Goal: Task Accomplishment & Management: Manage account settings

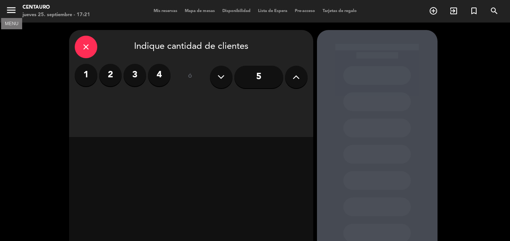
click at [11, 12] on icon "menu" at bounding box center [11, 10] width 11 height 11
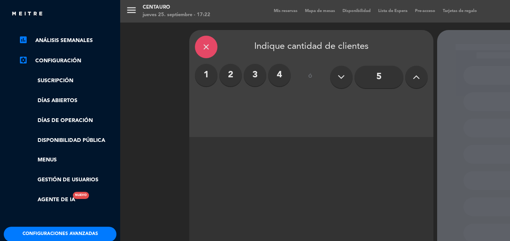
scroll to position [145, 0]
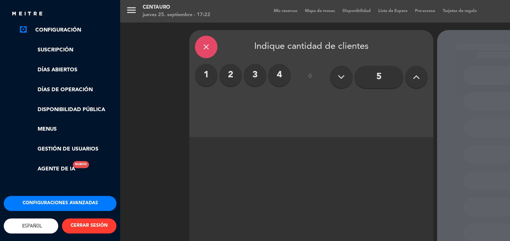
click at [88, 224] on button "CERRAR SESIÓN" at bounding box center [89, 226] width 55 height 15
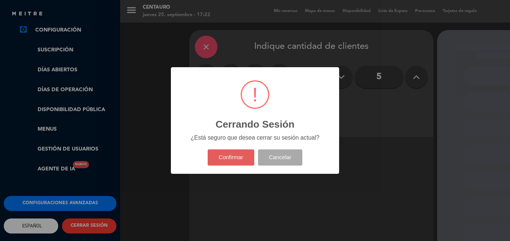
click at [231, 154] on button "Confirmar" at bounding box center [231, 158] width 47 height 16
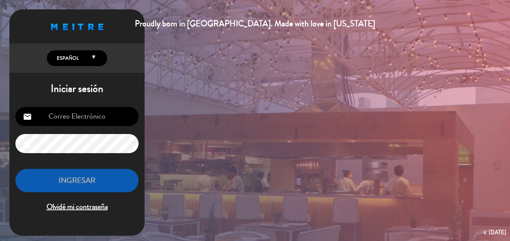
type input "[EMAIL_ADDRESS][DOMAIN_NAME]"
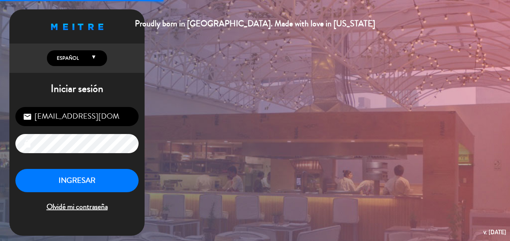
click at [105, 122] on input "[EMAIL_ADDRESS][DOMAIN_NAME]" at bounding box center [76, 116] width 123 height 19
drag, startPoint x: 82, startPoint y: 119, endPoint x: 0, endPoint y: 123, distance: 81.7
click at [0, 123] on html "Proudly born in [GEOGRAPHIC_DATA]. Made with love in [US_STATE] English Español…" at bounding box center [255, 120] width 510 height 241
click at [126, 109] on input "[EMAIL_ADDRESS][DOMAIN_NAME]" at bounding box center [76, 116] width 123 height 19
drag, startPoint x: 130, startPoint y: 116, endPoint x: 0, endPoint y: 117, distance: 130.4
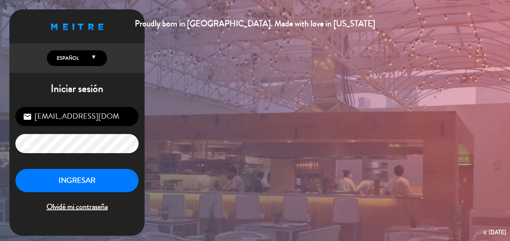
click at [0, 117] on html "Proudly born in [GEOGRAPHIC_DATA]. Made with love in [US_STATE] English Español…" at bounding box center [255, 120] width 510 height 241
type input "gne3"
